Goal: Task Accomplishment & Management: Use online tool/utility

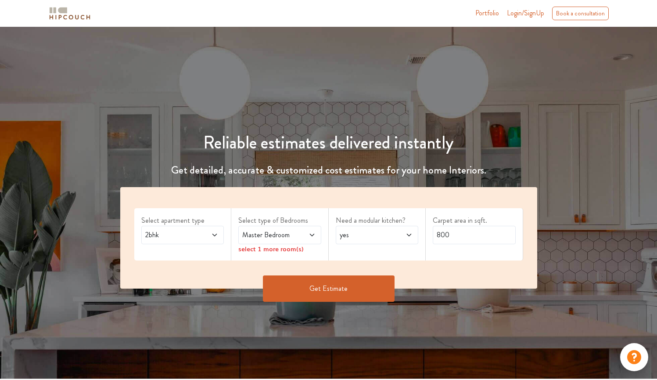
click at [306, 236] on span at bounding box center [306, 235] width 19 height 11
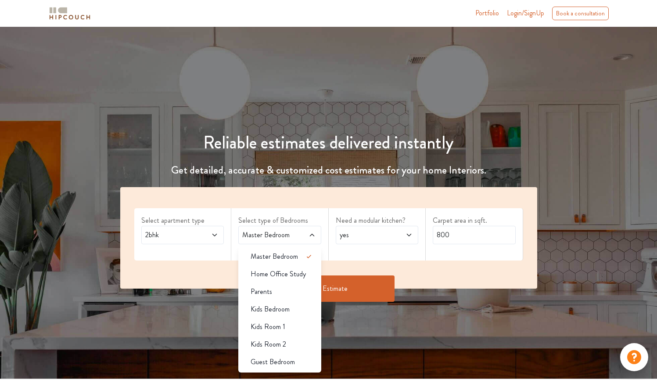
click at [370, 323] on div "Reliable estimates delivered instantly Get detailed, accurate & customized cost…" at bounding box center [328, 203] width 657 height 352
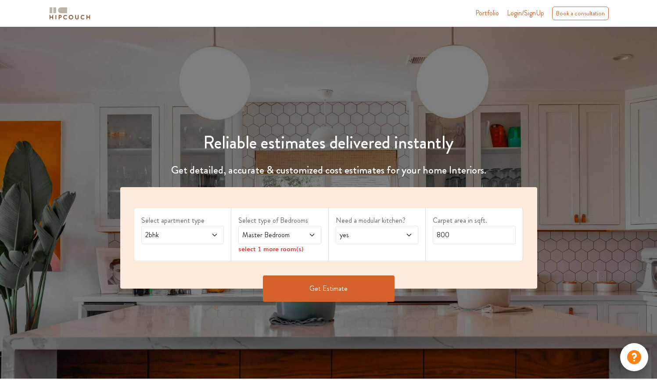
click at [284, 234] on span "Master Bedroom" at bounding box center [269, 235] width 56 height 11
click at [270, 248] on div "select 1 more room(s)" at bounding box center [279, 248] width 83 height 9
click at [312, 235] on icon at bounding box center [311, 235] width 4 height 3
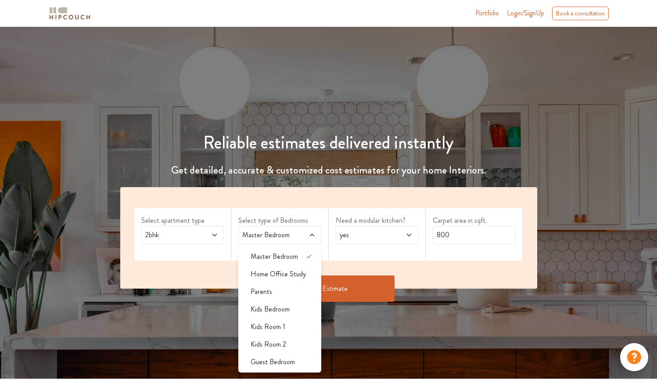
click at [212, 236] on icon at bounding box center [214, 234] width 7 height 7
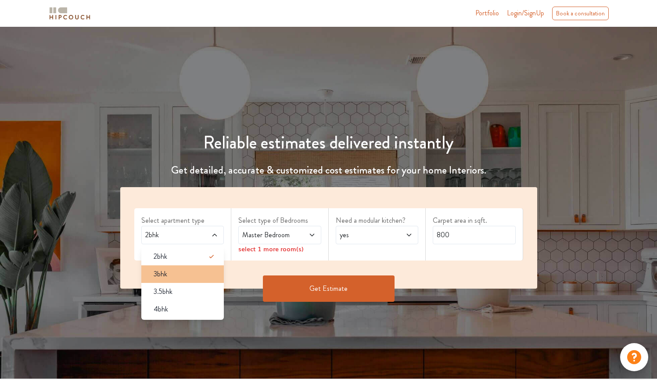
click at [194, 267] on li "3bhk" at bounding box center [182, 274] width 83 height 18
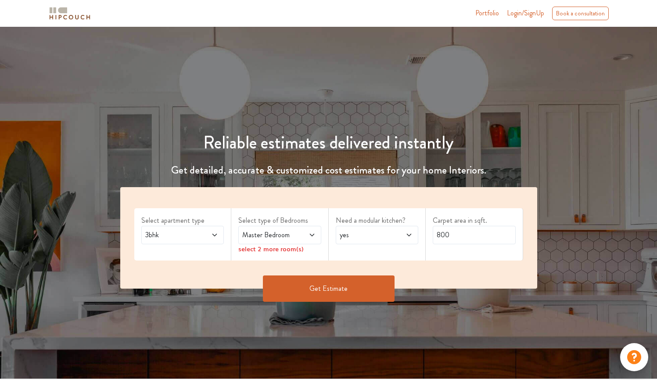
click at [309, 236] on icon at bounding box center [312, 234] width 7 height 7
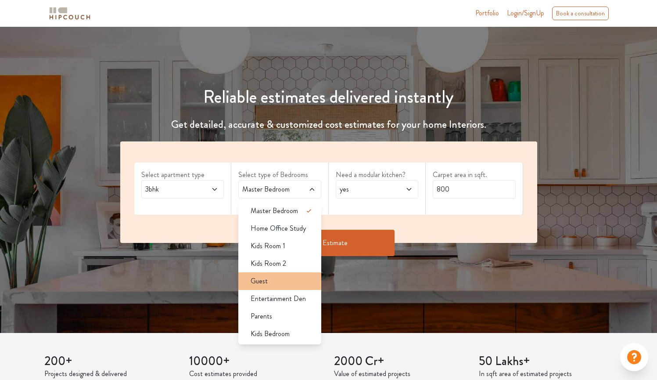
scroll to position [46, 0]
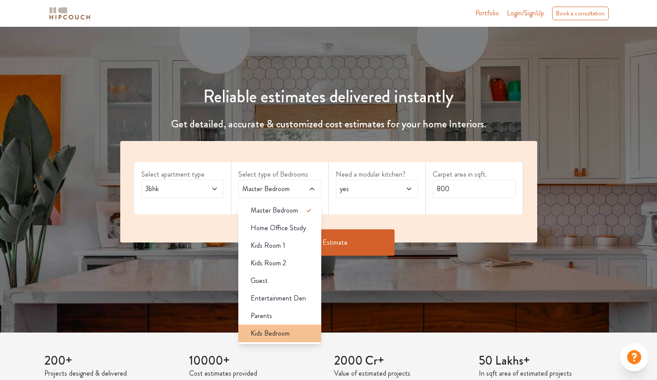
click at [303, 334] on div "Kids Bedroom" at bounding box center [283, 333] width 78 height 11
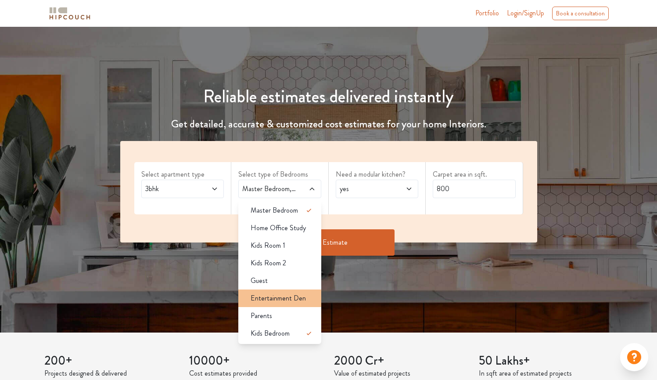
click at [309, 295] on div "Entertainment Den" at bounding box center [283, 298] width 78 height 11
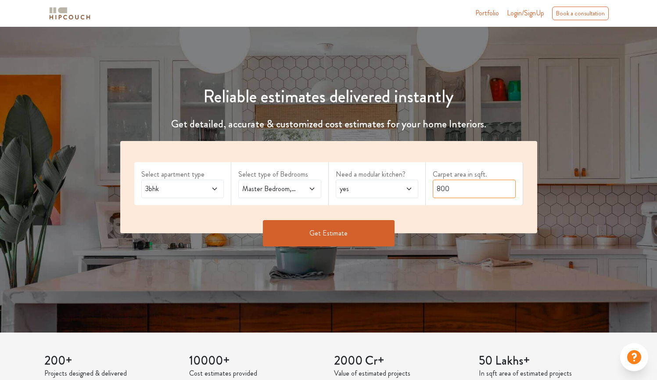
click at [477, 194] on input "800" at bounding box center [474, 189] width 83 height 18
click at [442, 189] on input "800" at bounding box center [474, 189] width 83 height 18
type input "1000"
click at [352, 244] on button "Get Estimate" at bounding box center [329, 233] width 132 height 26
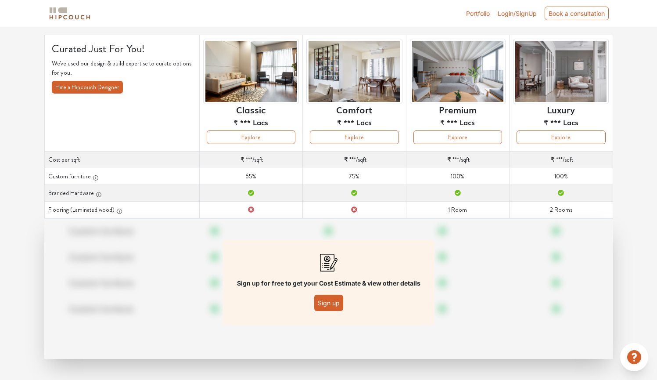
scroll to position [52, 0]
click at [322, 302] on button "Sign up" at bounding box center [328, 303] width 29 height 16
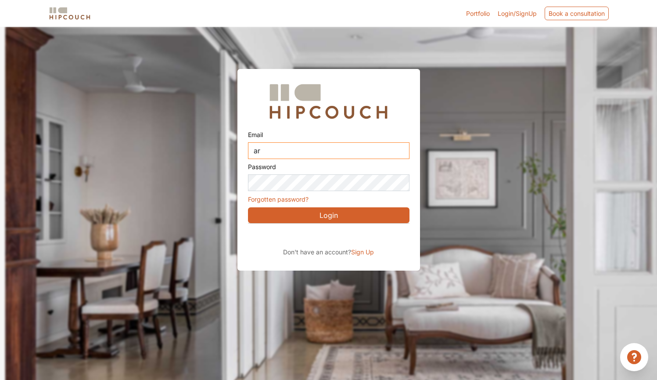
type input "a"
type input "[EMAIL_ADDRESS][DOMAIN_NAME]"
click at [326, 213] on button "Login" at bounding box center [329, 215] width 162 height 16
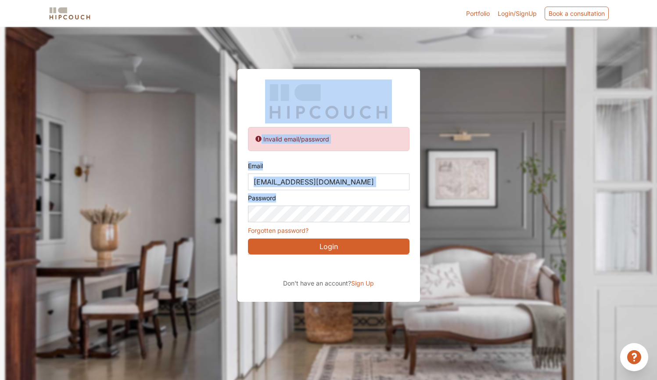
drag, startPoint x: 316, startPoint y: 222, endPoint x: 189, endPoint y: 227, distance: 126.5
click at [189, 227] on div "Invalid email/password Email [EMAIL_ADDRESS][DOMAIN_NAME] Password Forgotten pa…" at bounding box center [328, 164] width 657 height 275
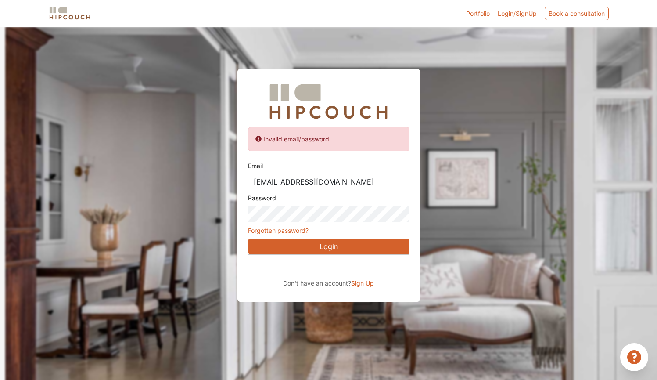
click at [317, 242] on button "Login" at bounding box center [329, 246] width 162 height 16
click at [362, 284] on span "Sign Up" at bounding box center [362, 282] width 23 height 7
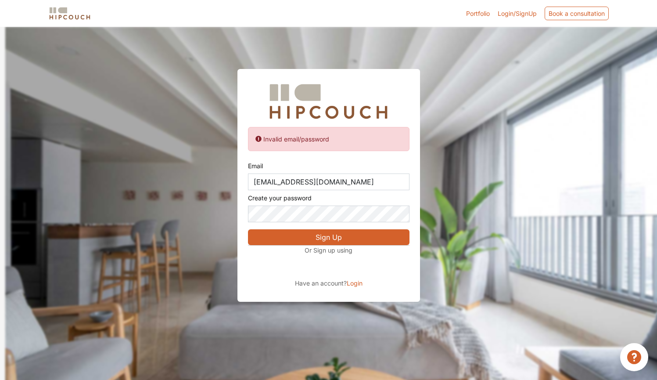
click at [332, 269] on div "Sign in with Google. Opens in new tab" at bounding box center [328, 266] width 161 height 19
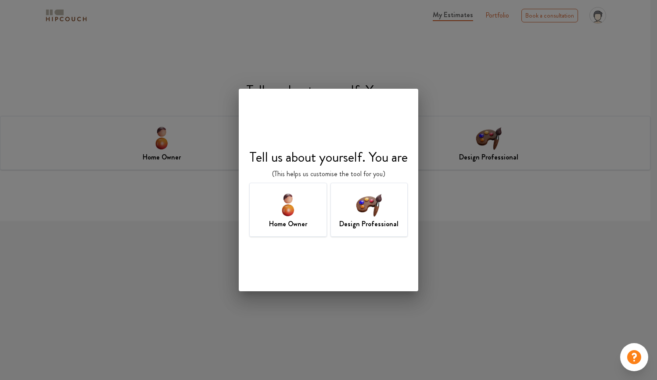
click at [370, 217] on img at bounding box center [369, 204] width 29 height 29
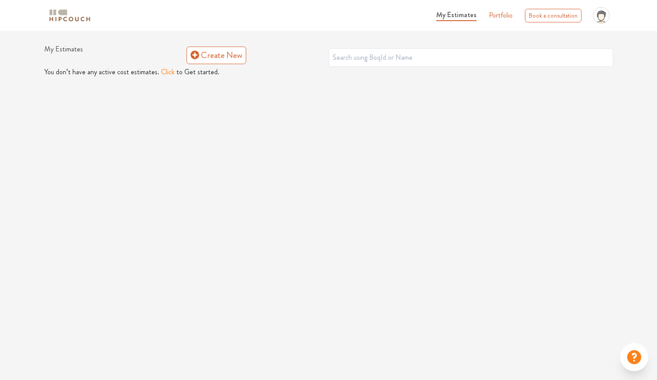
click at [162, 72] on button "Click" at bounding box center [168, 72] width 14 height 11
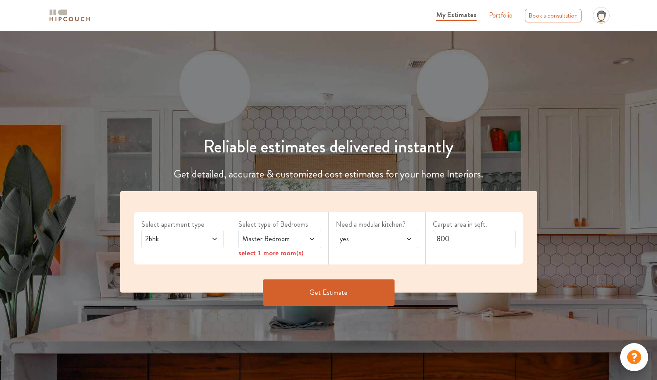
click at [212, 236] on icon at bounding box center [214, 238] width 7 height 7
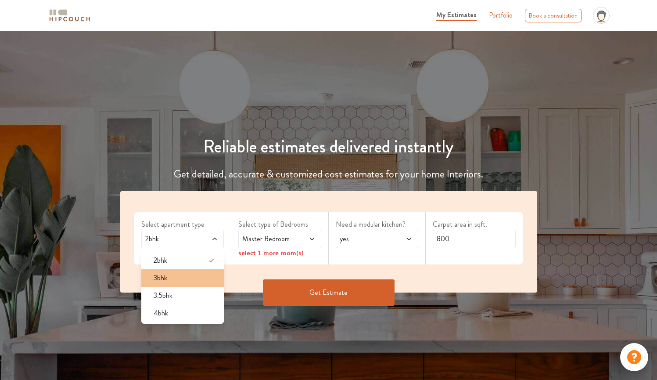
click at [197, 278] on div "3bhk" at bounding box center [186, 278] width 78 height 11
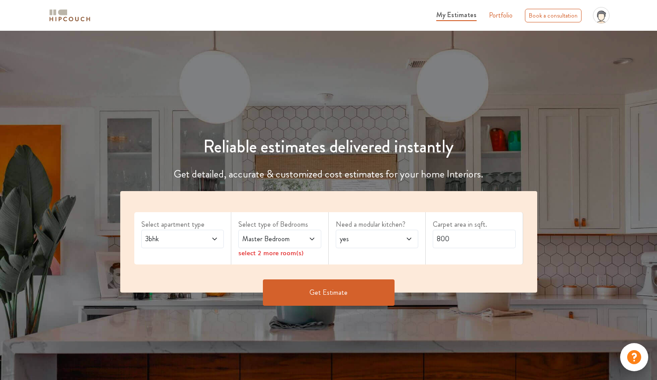
click at [312, 239] on icon at bounding box center [312, 238] width 7 height 7
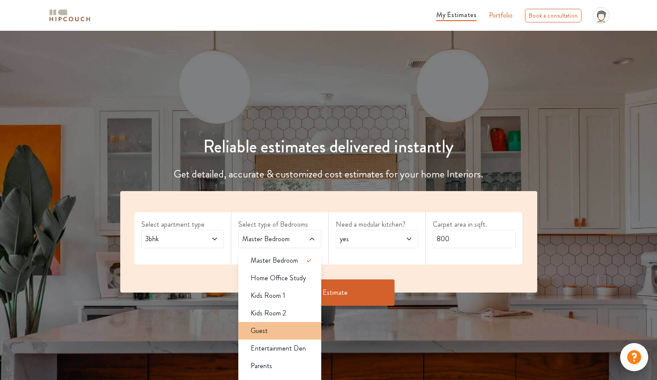
click at [297, 330] on div "Guest" at bounding box center [283, 330] width 78 height 11
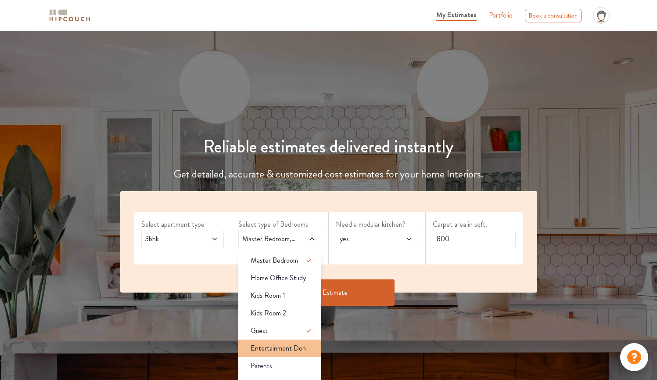
click at [290, 346] on span "Entertainment Den" at bounding box center [278, 348] width 55 height 11
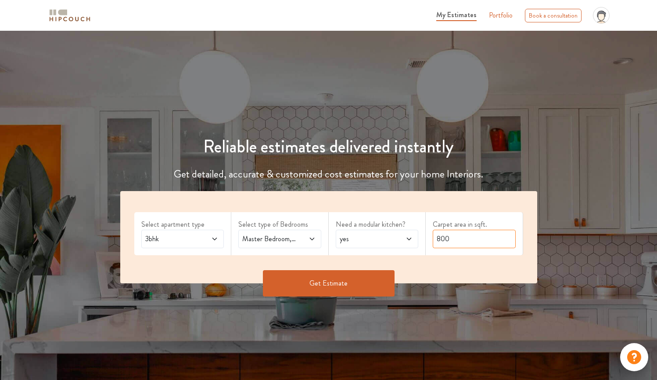
click at [442, 241] on input "800" at bounding box center [474, 239] width 83 height 18
type input "1000"
click at [356, 296] on div "Get Estimate" at bounding box center [329, 296] width 428 height 26
click at [354, 288] on button "Get Estimate" at bounding box center [329, 283] width 132 height 26
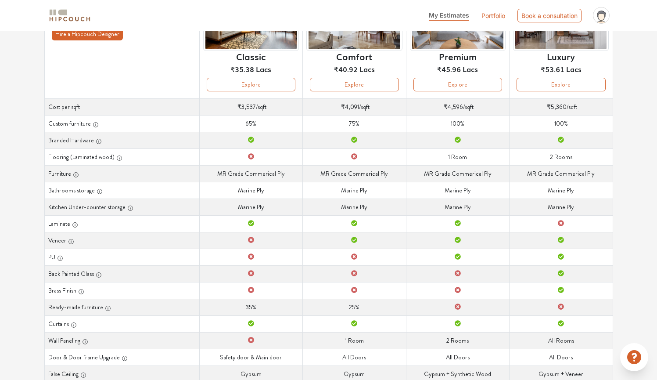
scroll to position [110, 0]
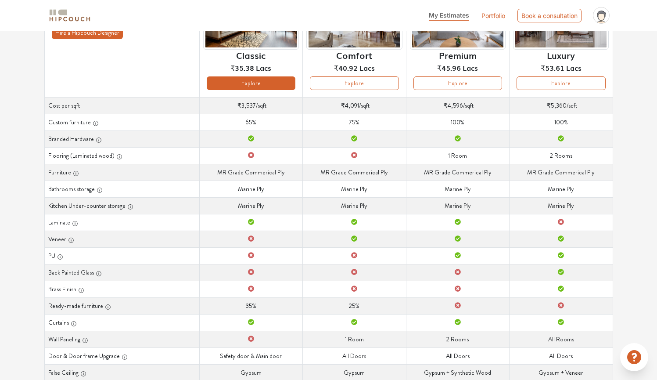
click at [257, 82] on button "Explore" at bounding box center [251, 83] width 89 height 14
